Goal: Information Seeking & Learning: Learn about a topic

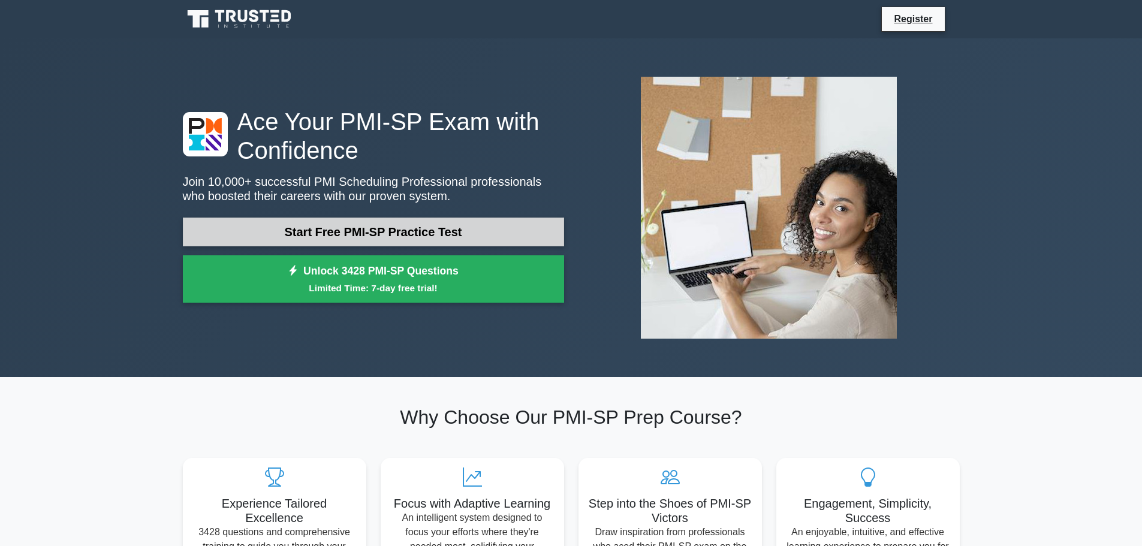
click at [375, 236] on link "Start Free PMI-SP Practice Test" at bounding box center [373, 232] width 381 height 29
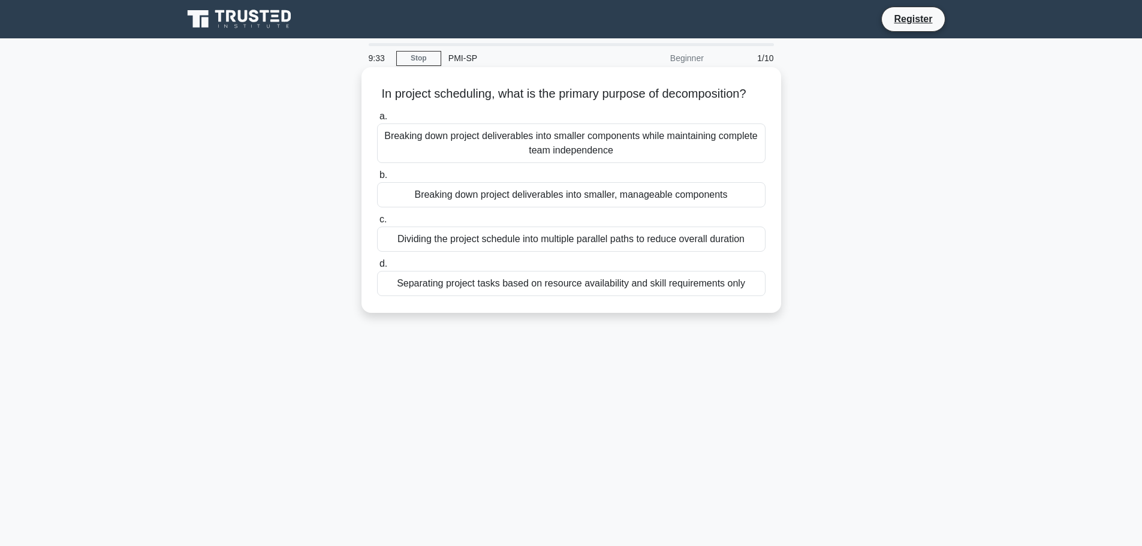
click at [482, 291] on div "Separating project tasks based on resource availability and skill requirements …" at bounding box center [571, 283] width 388 height 25
click at [377, 268] on input "d. Separating project tasks based on resource availability and skill requiremen…" at bounding box center [377, 264] width 0 height 8
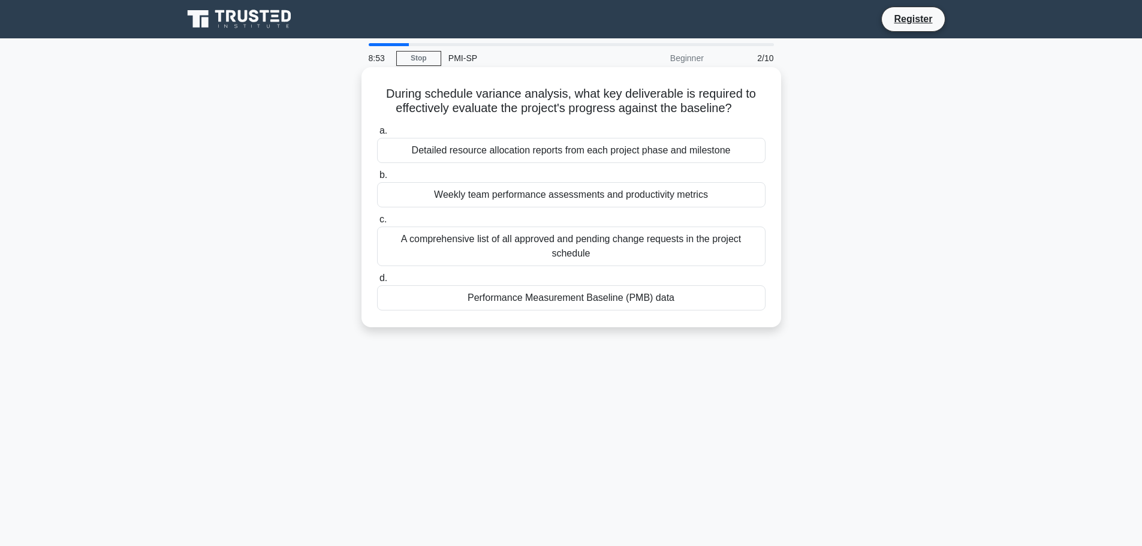
click at [527, 199] on div "Weekly team performance assessments and productivity metrics" at bounding box center [571, 194] width 388 height 25
click at [377, 179] on input "b. Weekly team performance assessments and productivity metrics" at bounding box center [377, 175] width 0 height 8
